Goal: Task Accomplishment & Management: Use online tool/utility

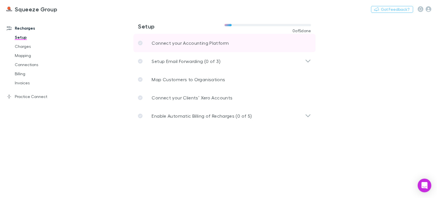
click at [185, 41] on p "Connect your Accounting Platform" at bounding box center [190, 43] width 77 height 7
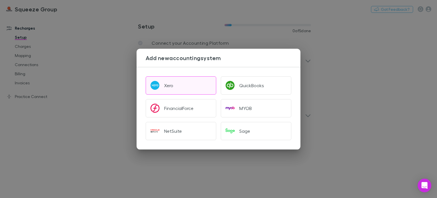
click at [166, 86] on div "Xero" at bounding box center [168, 85] width 9 height 6
